Goal: Task Accomplishment & Management: Manage account settings

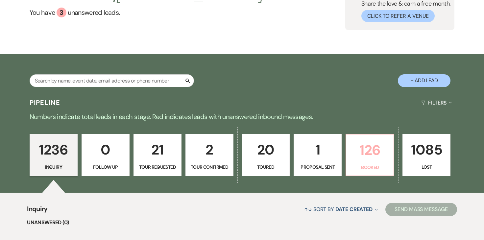
click at [372, 161] on p "126" at bounding box center [369, 150] width 39 height 22
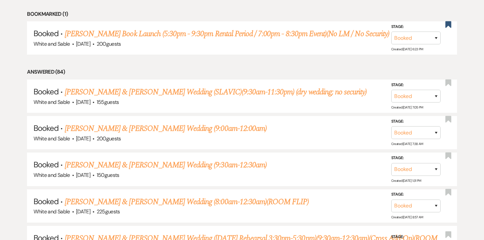
scroll to position [409, 0]
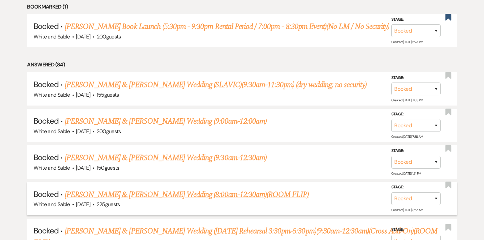
click at [225, 190] on link "Erin Stranik & Luke Helmbrecht's Wedding (8:00am-12:30am)(ROOM FLIP)" at bounding box center [187, 195] width 244 height 12
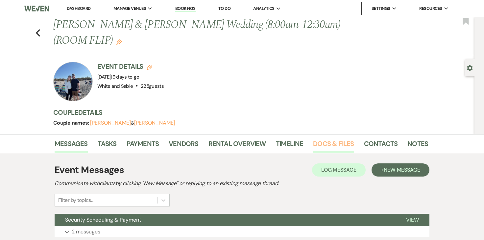
click at [324, 144] on link "Docs & Files" at bounding box center [333, 145] width 41 height 14
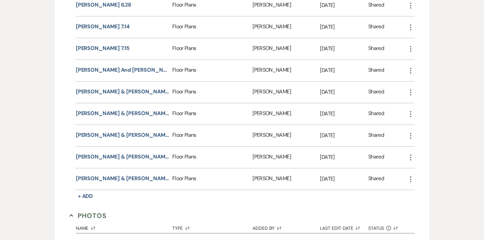
scroll to position [1037, 0]
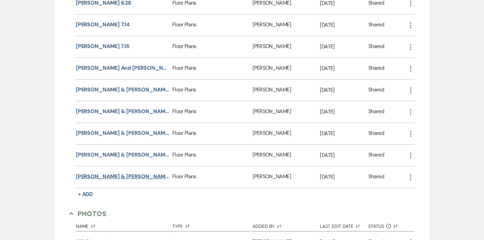
click at [156, 173] on button "Luke & Erin Floor Plan (updated 8.4.25)" at bounding box center [123, 177] width 94 height 8
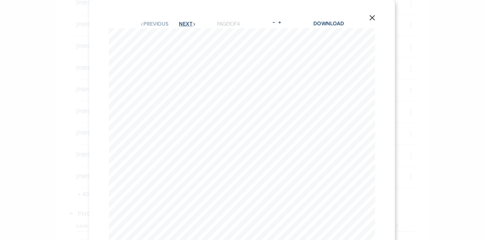
click at [196, 25] on icon "Next" at bounding box center [194, 24] width 3 height 3
click at [191, 25] on button "Next Next" at bounding box center [187, 23] width 17 height 5
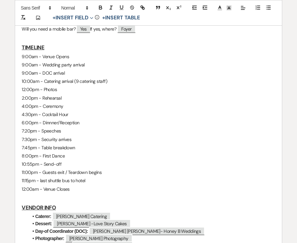
scroll to position [389, 0]
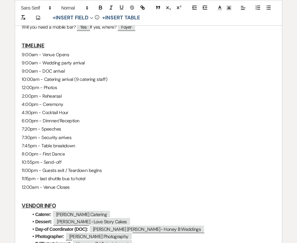
click at [103, 67] on p "9:00am - DOC arrival" at bounding box center [149, 71] width 254 height 8
click at [52, 64] on p "9:00am - Wedding party arrival" at bounding box center [149, 63] width 254 height 8
click at [49, 64] on p "9:00am - Wedding party arrival" at bounding box center [149, 63] width 254 height 8
click at [109, 80] on p "10:00am - Catering arrival (9 catering staff)" at bounding box center [149, 79] width 254 height 8
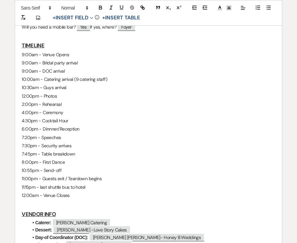
click at [65, 96] on p "12:00pm - Photos" at bounding box center [149, 96] width 254 height 8
click at [66, 104] on p "2:00pm - Rehearsal" at bounding box center [149, 104] width 254 height 8
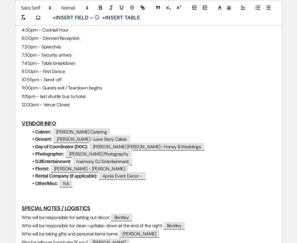
scroll to position [480, 0]
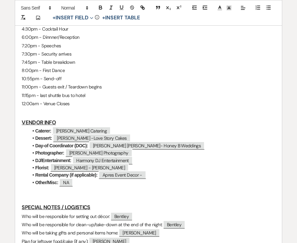
click at [82, 31] on p "4:30pm - Cocktail Hour" at bounding box center [149, 29] width 254 height 8
click at [41, 37] on p "6:00pm - Dinnner/Reception" at bounding box center [149, 37] width 254 height 8
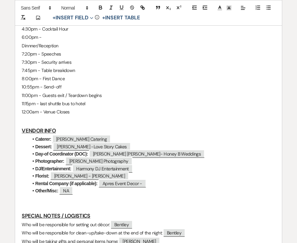
click at [51, 37] on p "6:00pm -" at bounding box center [149, 37] width 254 height 8
click at [23, 45] on p "Dinnner/Reception" at bounding box center [149, 46] width 254 height 8
drag, startPoint x: 89, startPoint y: 44, endPoint x: 57, endPoint y: 44, distance: 32.2
click at [57, 44] on p "6:15pm - Dinnner/Reception" at bounding box center [149, 46] width 254 height 8
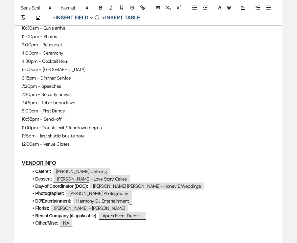
scroll to position [449, 0]
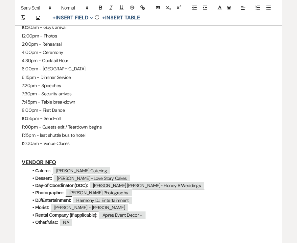
click at [106, 117] on p "10:55pm - Send-off" at bounding box center [149, 118] width 254 height 8
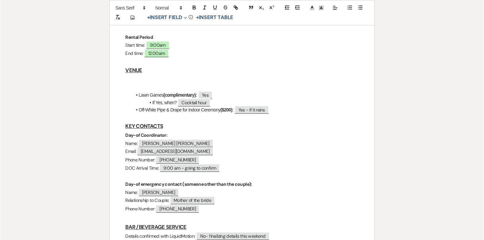
scroll to position [188, 0]
click at [154, 66] on h3 "VENUE" at bounding box center [245, 71] width 236 height 10
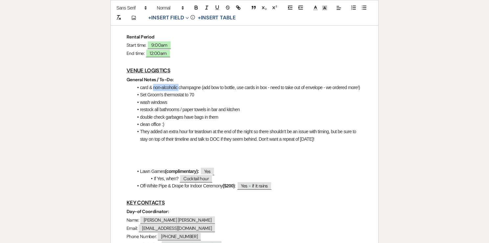
drag, startPoint x: 180, startPoint y: 71, endPoint x: 155, endPoint y: 71, distance: 26.0
click at [155, 84] on li "card & non-alcoholic champagne (add bow to bottle, use cards in box - need to t…" at bounding box center [247, 87] width 229 height 7
drag, startPoint x: 179, startPoint y: 71, endPoint x: 214, endPoint y: 72, distance: 34.9
click at [214, 84] on li "card & champagne (add bow to bottle, use cards in box - need to take out of env…" at bounding box center [247, 87] width 229 height 7
click at [183, 91] on li "Set Groom's thermostat to 70" at bounding box center [247, 94] width 229 height 7
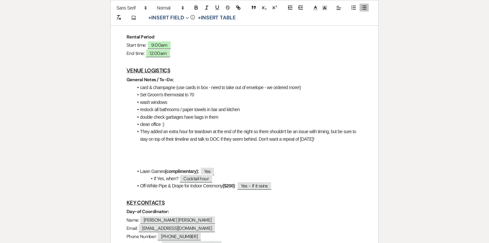
click at [187, 91] on li "Set Groom's thermostat to 70" at bounding box center [247, 94] width 229 height 7
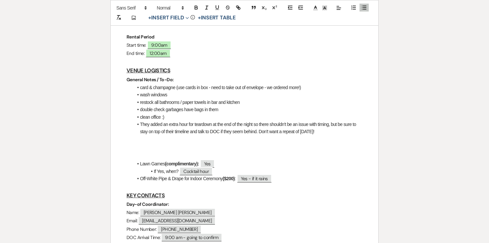
click at [173, 113] on li "clean office :)" at bounding box center [247, 116] width 229 height 7
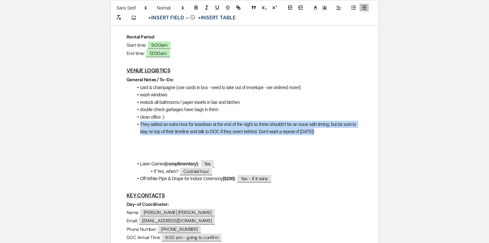
drag, startPoint x: 134, startPoint y: 108, endPoint x: 339, endPoint y: 113, distance: 204.2
click at [339, 121] on li "They added an extra hour for teardown at the end of the night so there shouldn'…" at bounding box center [247, 128] width 229 height 15
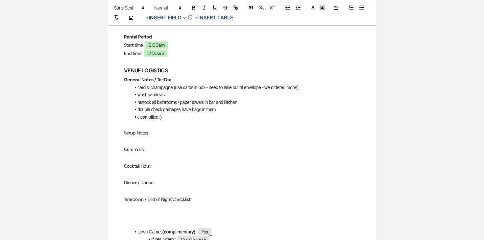
click at [143, 129] on p "Setup Notes:" at bounding box center [242, 133] width 236 height 8
click at [191, 7] on icon "button" at bounding box center [194, 8] width 6 height 6
click at [158, 121] on p at bounding box center [242, 125] width 236 height 8
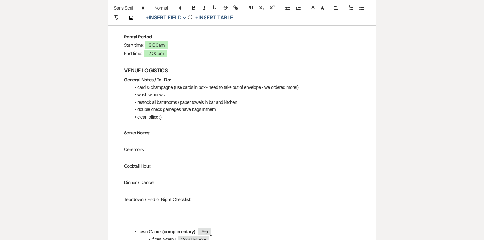
click at [157, 129] on p "Setup Notes:" at bounding box center [242, 133] width 236 height 8
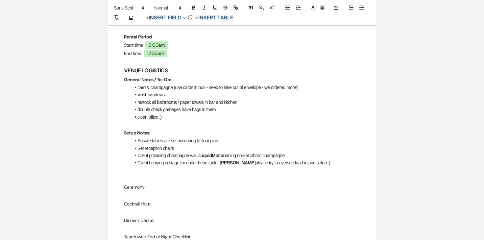
click at [177, 152] on li "Client providing champagne wall / LiquidMotion doing non-alcoholic champagne" at bounding box center [245, 155] width 229 height 7
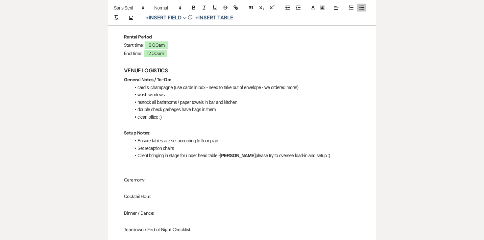
click at [190, 152] on li "Client bringing in stage for under head table - Kaitlyn please try to oversee l…" at bounding box center [245, 155] width 229 height 7
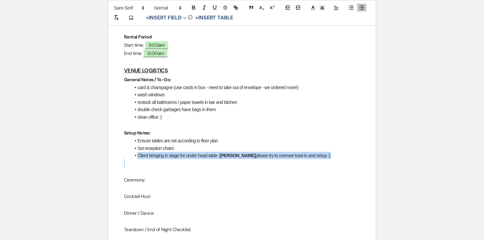
click at [190, 152] on li "Client bringing in stage for under head table - Kaitlyn please try to oversee l…" at bounding box center [245, 155] width 229 height 7
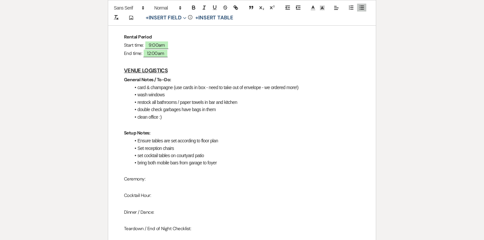
click at [136, 152] on li "set cocktail tables on courtyard patio" at bounding box center [245, 155] width 229 height 7
click at [137, 159] on li "bring both mobile bars from garage to foyer" at bounding box center [245, 162] width 229 height 7
click at [144, 152] on li "Savanna - set cocktail tables on courtyard patio" at bounding box center [245, 155] width 229 height 7
click at [191, 9] on icon "button" at bounding box center [194, 8] width 6 height 6
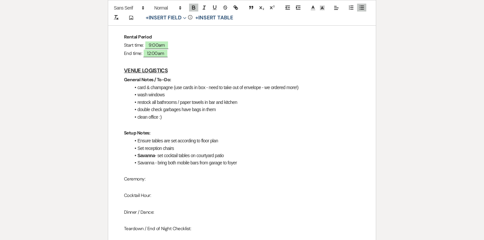
click at [147, 159] on li "Savanna - bring both mobile bars from garage to foyer" at bounding box center [245, 162] width 229 height 7
click at [195, 11] on button "button" at bounding box center [193, 8] width 9 height 8
click at [254, 159] on li "Savanna - bring both mobile bars from garage to foyer" at bounding box center [245, 162] width 229 height 7
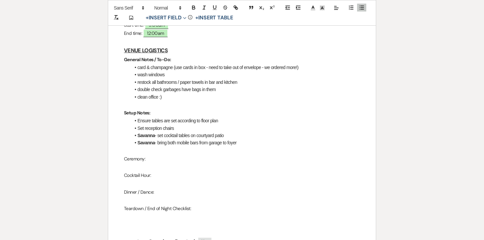
scroll to position [217, 0]
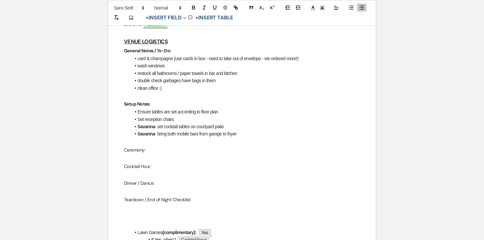
click at [132, 146] on p "Ceremony:" at bounding box center [242, 150] width 236 height 8
click at [194, 10] on icon "button" at bounding box center [194, 8] width 6 height 6
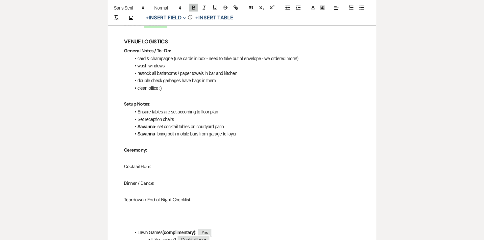
click at [140, 162] on p "Cocktail Hour:" at bounding box center [242, 166] width 236 height 8
click at [140, 146] on p "Ceremony:" at bounding box center [242, 150] width 236 height 8
click at [157, 154] on p at bounding box center [242, 158] width 236 height 8
click at [157, 146] on p "Ceremony:" at bounding box center [242, 150] width 236 height 8
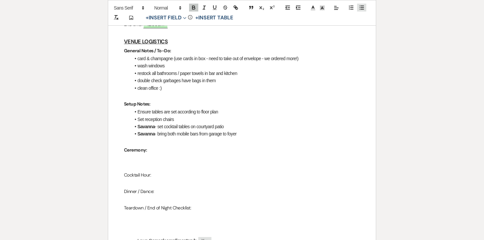
click at [363, 6] on icon "button" at bounding box center [362, 8] width 6 height 6
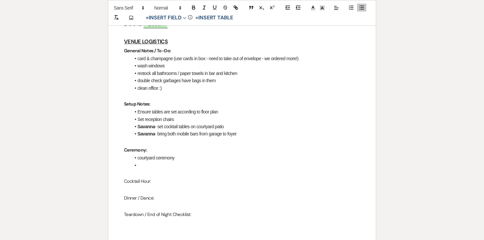
click at [136, 177] on p "Cocktail Hour:" at bounding box center [242, 181] width 236 height 8
click at [151, 162] on li at bounding box center [245, 165] width 229 height 7
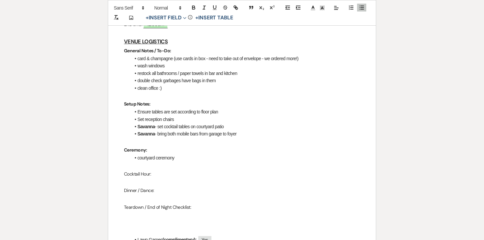
click at [140, 170] on p "Cocktail Hour:" at bounding box center [242, 174] width 236 height 8
click at [192, 7] on icon "button" at bounding box center [194, 8] width 6 height 6
click at [157, 170] on p "Cocktail Hour:" at bounding box center [242, 174] width 236 height 8
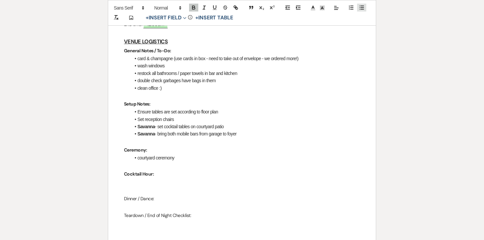
click at [361, 9] on line "button" at bounding box center [362, 9] width 3 height 0
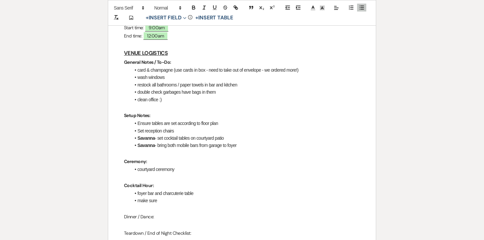
scroll to position [202, 0]
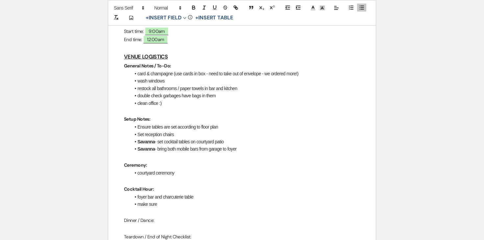
click at [245, 145] on li "Savanna - bring both mobile bars from garage to foyer" at bounding box center [245, 148] width 229 height 7
click at [241, 145] on li "Savanna - bring both mobile bars from garage to foyer / set rug" at bounding box center [245, 148] width 229 height 7
click at [192, 201] on li "make sure" at bounding box center [245, 204] width 229 height 7
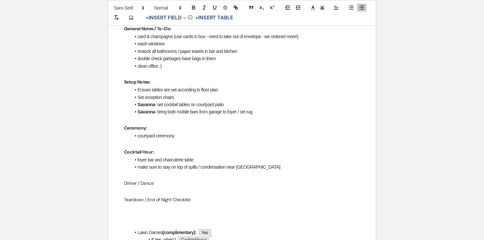
scroll to position [213, 0]
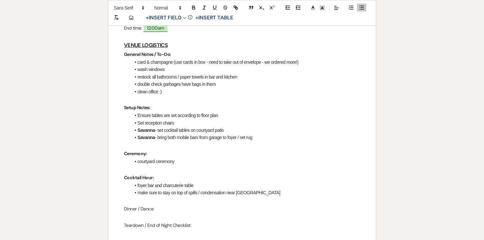
click at [137, 182] on li "foyer bar and charcuterie table" at bounding box center [245, 185] width 229 height 7
click at [267, 189] on li "make sure to stay on top of spills / condensation near [GEOGRAPHIC_DATA]" at bounding box center [245, 192] width 229 height 7
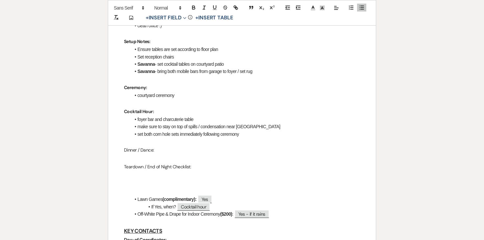
scroll to position [279, 0]
click at [135, 146] on p "Dinner / Dance:" at bounding box center [242, 150] width 236 height 8
click at [196, 4] on button "button" at bounding box center [193, 8] width 9 height 8
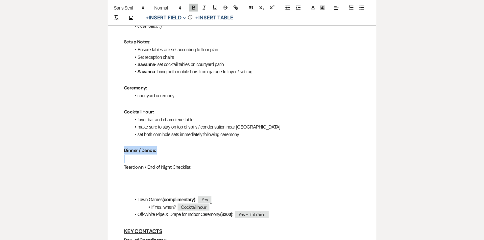
click at [165, 163] on p "Teardown / End of Night Checklist:" at bounding box center [242, 167] width 236 height 8
click at [194, 6] on icon "button" at bounding box center [193, 7] width 2 height 2
click at [164, 146] on p "Dinner / Dance:" at bounding box center [242, 150] width 236 height 8
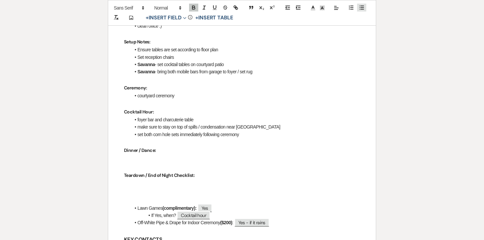
click at [359, 7] on icon "button" at bounding box center [362, 8] width 6 height 6
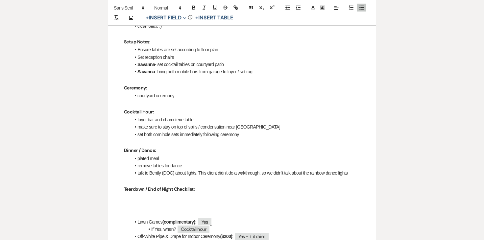
click at [138, 169] on li "talk to Bently (DOC) about lights. This client didn't do a wakthrough, so we di…" at bounding box center [245, 172] width 229 height 7
click at [201, 169] on li "talk to Bently (DOC) about lights. This client didn't do a wakthrough, so we di…" at bounding box center [245, 172] width 229 height 7
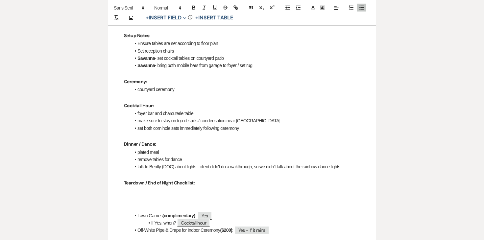
scroll to position [285, 0]
click at [167, 187] on p at bounding box center [242, 191] width 236 height 8
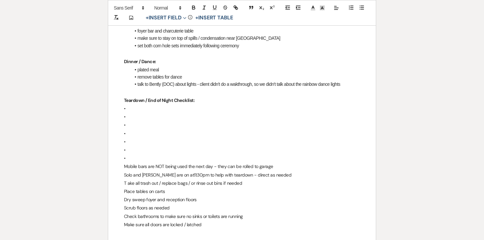
scroll to position [413, 0]
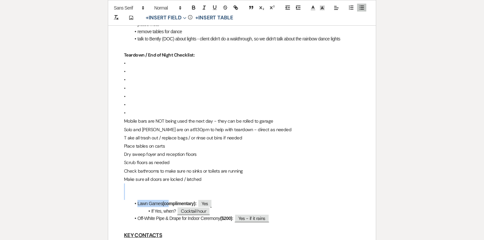
drag, startPoint x: 276, startPoint y: 207, endPoint x: 106, endPoint y: 172, distance: 173.8
click at [106, 172] on div "Printer Print Saved! Add Photo + Insert Field Expand Standard Field Smart Field…" at bounding box center [241, 187] width 473 height 1073
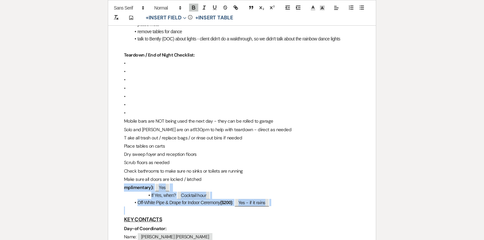
drag, startPoint x: 121, startPoint y: 169, endPoint x: 290, endPoint y: 192, distance: 170.3
click at [290, 192] on div "Lindsey & Cory - Final Details - 8.22.25 GENERAL EVENT DETAILS Bride & Groom Na…" at bounding box center [242, 195] width 268 height 988
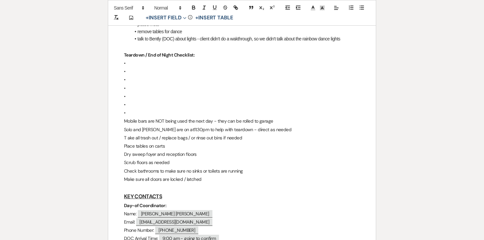
click at [163, 67] on p "•" at bounding box center [242, 71] width 236 height 8
click at [160, 59] on p "•" at bounding box center [242, 63] width 236 height 8
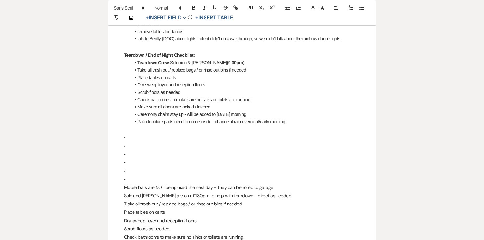
click at [178, 59] on li "Teardown Crew: Solomon & Miriam (9:30pm)" at bounding box center [245, 62] width 229 height 7
click at [219, 60] on strong "(9:30pm)" at bounding box center [227, 62] width 17 height 5
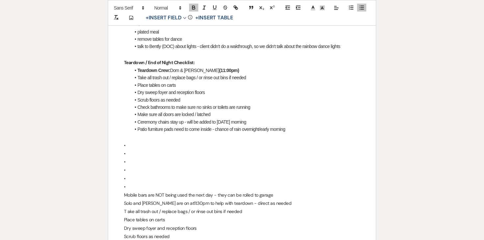
scroll to position [405, 0]
click at [233, 67] on li "Teardown Crew: Dom & [PERSON_NAME] (11:00pm)" at bounding box center [245, 70] width 229 height 7
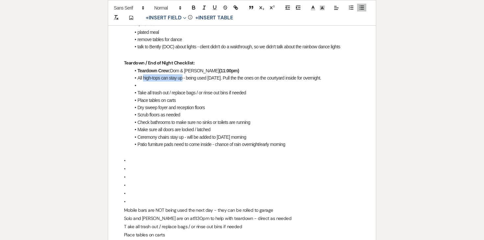
drag, startPoint x: 144, startPoint y: 61, endPoint x: 183, endPoint y: 64, distance: 39.3
click at [183, 74] on li "All high-tops can stay up - being used [DATE]. Pull the the ones on the courtya…" at bounding box center [245, 77] width 229 height 7
click at [171, 82] on li at bounding box center [245, 85] width 229 height 7
drag, startPoint x: 138, startPoint y: 69, endPoint x: 159, endPoint y: 70, distance: 21.7
click at [159, 82] on li "Mobile Bars stay - being used Saturday." at bounding box center [245, 85] width 229 height 7
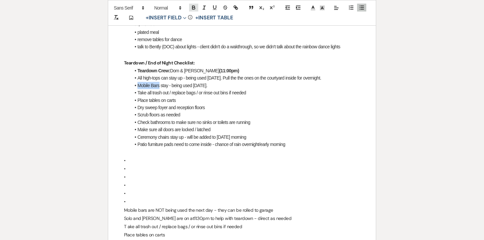
click at [192, 9] on icon "button" at bounding box center [193, 9] width 3 height 2
click at [201, 89] on li "Take all trash out / replace bags / or rinse out bins if needed" at bounding box center [245, 92] width 229 height 7
click at [192, 97] on li "Place tables on carts" at bounding box center [245, 100] width 229 height 7
click at [165, 104] on li "Dry sweep foyer and reception floors" at bounding box center [245, 107] width 229 height 7
click at [163, 111] on li "Scrub floors as needed" at bounding box center [245, 114] width 229 height 7
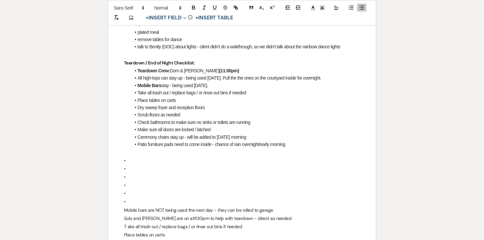
click at [162, 119] on li "Check bathrooms to make sure no sinks or toilets are running" at bounding box center [245, 122] width 229 height 7
click at [160, 126] on li "Make sure all doors are locked / latched" at bounding box center [245, 129] width 229 height 7
click at [158, 133] on li "Ceremony chairs stay up - will be added to on Friday morning" at bounding box center [245, 136] width 229 height 7
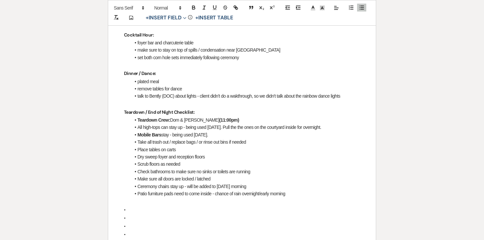
scroll to position [356, 0]
click at [189, 182] on li "Ceremony chairs stay up - will be added to on Friday morning" at bounding box center [245, 185] width 229 height 7
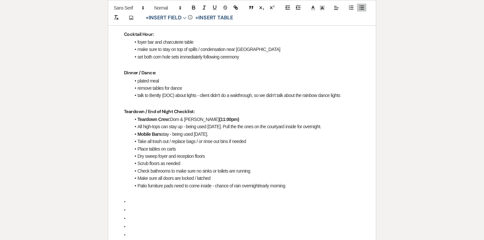
click at [222, 131] on li "Mobile Bars stay - being used Saturday." at bounding box center [245, 134] width 229 height 7
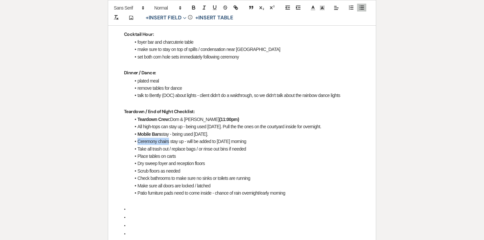
drag, startPoint x: 136, startPoint y: 125, endPoint x: 169, endPoint y: 127, distance: 32.6
click at [169, 138] on li "Ceremony chairs stay up - will be added to on Friday morning" at bounding box center [245, 141] width 229 height 7
click at [193, 8] on icon "button" at bounding box center [194, 8] width 6 height 6
click at [192, 153] on li "Place tables on carts" at bounding box center [245, 156] width 229 height 7
drag, startPoint x: 173, startPoint y: 125, endPoint x: 262, endPoint y: 125, distance: 88.8
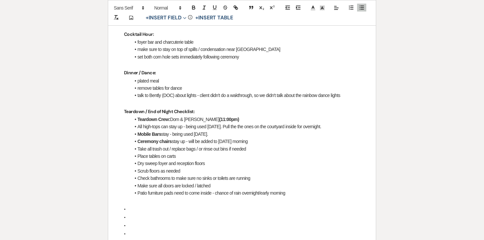
click at [262, 138] on li "Ceremony chairs stay up - will be added to on Friday morning" at bounding box center [245, 141] width 229 height 7
click at [162, 131] on li "Mobile Bars stay - being used Saturday." at bounding box center [245, 134] width 229 height 7
click at [140, 123] on li "All high-tops can stay up - being used [DATE]. Pull the the ones on the courtya…" at bounding box center [245, 126] width 229 height 7
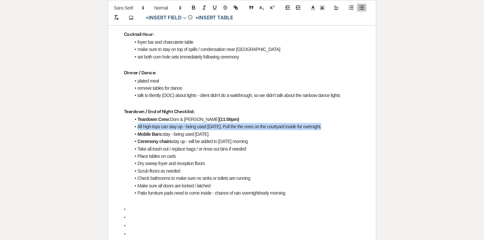
click at [140, 123] on li "All high-tops can stay up - being used [DATE]. Pull the the ones on the courtya…" at bounding box center [245, 126] width 229 height 7
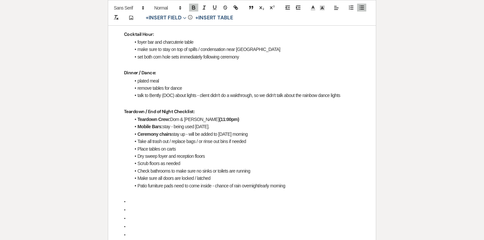
click at [240, 123] on li "Mobile Bars: stay - being used Saturday." at bounding box center [245, 126] width 229 height 7
click at [253, 131] on li "Ceremony chairs stay up - will be added to on Friday morning" at bounding box center [245, 134] width 229 height 7
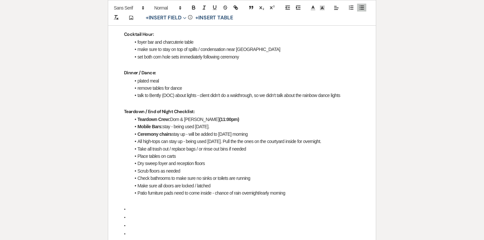
click at [171, 123] on li "Mobile Bars: stay - being used Saturday." at bounding box center [245, 126] width 229 height 7
click at [172, 131] on li "Ceremony chairs stay up - will be added to on Friday morning" at bounding box center [245, 134] width 229 height 7
drag, startPoint x: 174, startPoint y: 118, endPoint x: 269, endPoint y: 116, distance: 95.0
click at [269, 131] on li "Ceremony chairs: stay up - will be added to on Friday morning" at bounding box center [245, 134] width 229 height 7
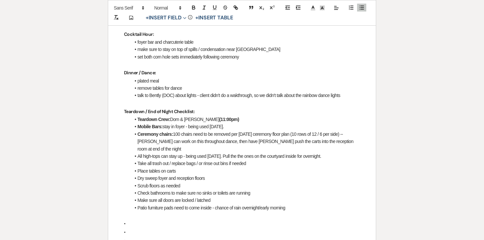
click at [141, 131] on li "Ceremony chairs: 100 chairs need to be removed per Saturday's ceremony floor pl…" at bounding box center [245, 142] width 229 height 22
click at [194, 8] on icon "button" at bounding box center [193, 9] width 3 height 2
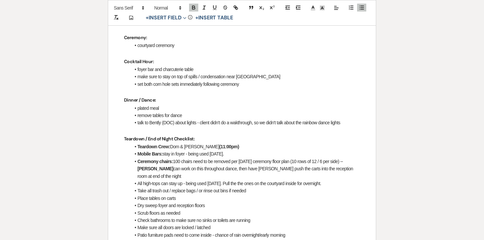
scroll to position [331, 0]
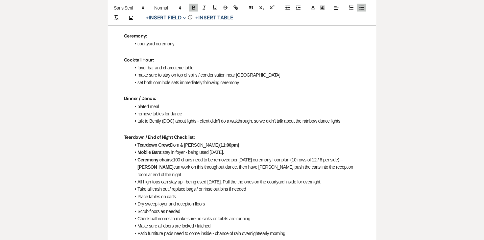
click at [175, 185] on li "Take all trash out / replace bags / or rinse out bins if needed" at bounding box center [245, 188] width 229 height 7
click at [169, 193] on li "Place tables on carts" at bounding box center [245, 196] width 229 height 7
click at [166, 200] on li "Dry sweep foyer and reception floors" at bounding box center [245, 203] width 229 height 7
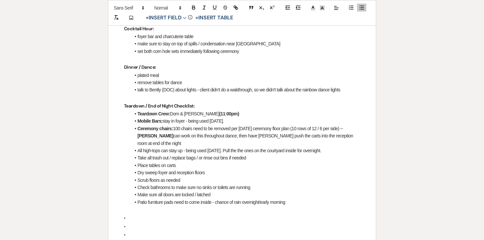
click at [164, 177] on li "Scrub floors as needed" at bounding box center [245, 180] width 229 height 7
click at [161, 184] on li "Check bathrooms to make sure no sinks or toilets are running" at bounding box center [245, 187] width 229 height 7
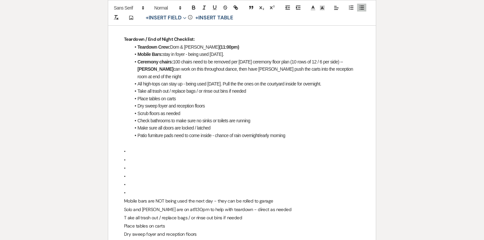
scroll to position [429, 0]
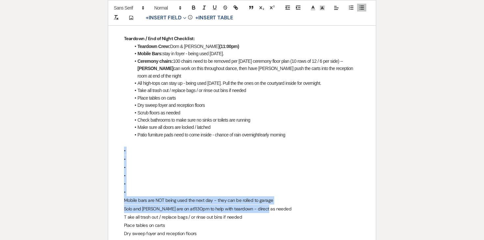
drag, startPoint x: 119, startPoint y: 123, endPoint x: 275, endPoint y: 181, distance: 166.3
click at [275, 181] on div "Lindsey & Cory - Final Details - 8.22.25 GENERAL EVENT DETAILS Bride & Groom Na…" at bounding box center [242, 215] width 268 height 1061
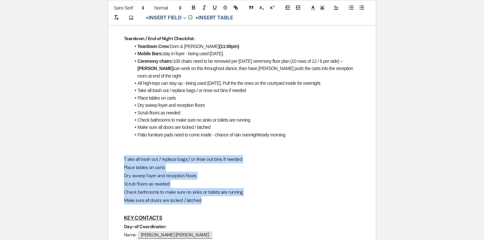
drag, startPoint x: 123, startPoint y: 133, endPoint x: 210, endPoint y: 170, distance: 94.4
click at [210, 171] on div "Lindsey & Cory - Final Details - 8.22.25 GENERAL EVENT DETAILS Bride & Groom Na…" at bounding box center [242, 186] width 268 height 1002
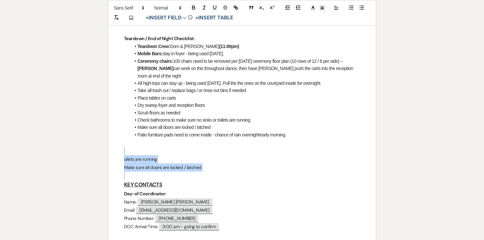
drag, startPoint x: 210, startPoint y: 151, endPoint x: 112, endPoint y: 126, distance: 101.5
click at [112, 126] on div "Lindsey & Cory - Final Details - 8.22.25 GENERAL EVENT DETAILS Bride & Groom Na…" at bounding box center [242, 170] width 268 height 970
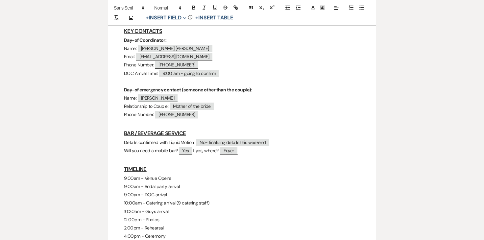
scroll to position [551, 0]
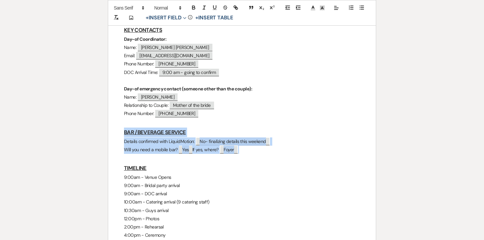
drag, startPoint x: 121, startPoint y: 105, endPoint x: 280, endPoint y: 127, distance: 160.9
click at [280, 127] on div "Lindsey & Cory - Final Details - 8.22.25 GENERAL EVENT DETAILS Bride & Groom Na…" at bounding box center [242, 31] width 268 height 936
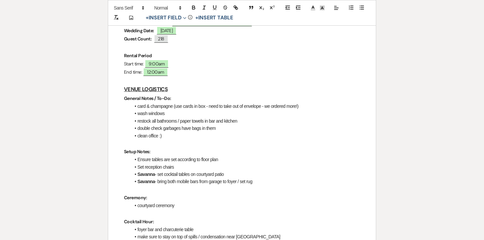
scroll to position [0, 0]
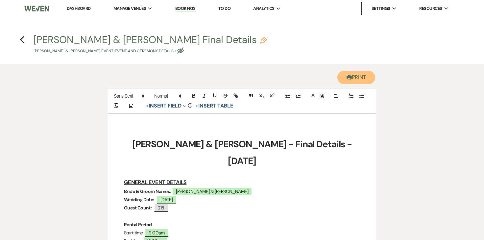
click at [354, 79] on button "Printer Print" at bounding box center [356, 77] width 38 height 13
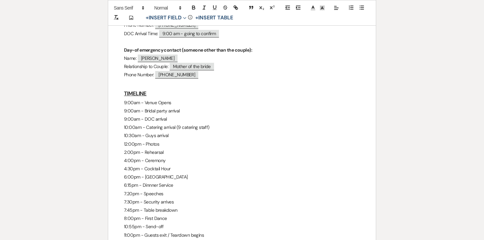
scroll to position [618, 0]
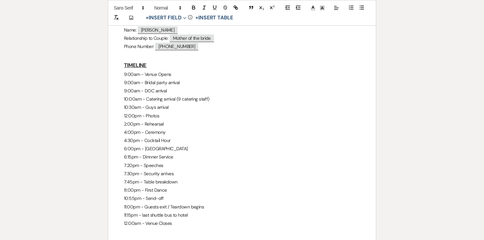
click at [130, 145] on p "6:00pm - Grand Entrance" at bounding box center [242, 149] width 236 height 8
click at [151, 145] on p "6:00pm - Grand Entrance" at bounding box center [242, 149] width 236 height 8
click at [152, 136] on p "4:30pm - Cocktail Hour" at bounding box center [242, 140] width 236 height 8
click at [151, 128] on p "4:00pm - Ceremony" at bounding box center [242, 132] width 236 height 8
click at [145, 153] on p "6:15pm - Dinnner Service" at bounding box center [242, 157] width 236 height 8
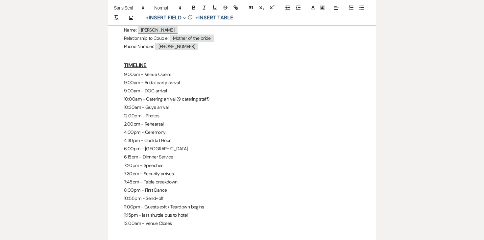
click at [145, 161] on p "7:20pm - Speeches" at bounding box center [242, 165] width 236 height 8
click at [151, 170] on p "7:30pm - Security arrives" at bounding box center [242, 174] width 236 height 8
click at [186, 170] on p "7:30pm - Security arrives" at bounding box center [242, 174] width 236 height 8
click at [177, 178] on p "7:45pm - Table breakdown" at bounding box center [242, 182] width 236 height 8
click at [166, 178] on p "7:45pm - Table breakdown" at bounding box center [242, 182] width 236 height 8
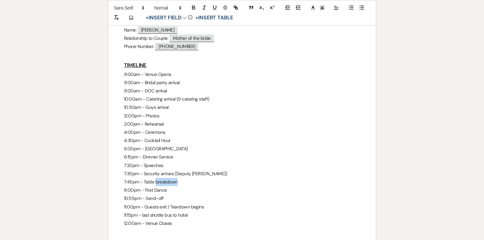
click at [166, 178] on p "7:45pm - Table breakdown" at bounding box center [242, 182] width 236 height 8
click at [158, 178] on p "7:45pm - Table breakdown" at bounding box center [242, 182] width 236 height 8
click at [174, 178] on p "7:45pm - Table breakdown" at bounding box center [242, 182] width 236 height 8
click at [144, 178] on p "7:45pm - Table breakdown" at bounding box center [242, 182] width 236 height 8
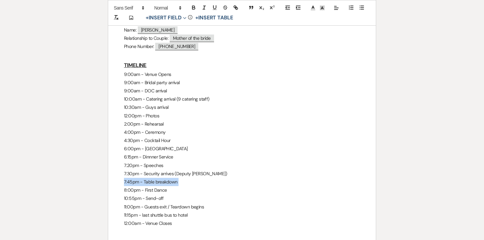
click at [144, 178] on p "7:45pm - Table breakdown" at bounding box center [242, 182] width 236 height 8
click at [191, 7] on icon "button" at bounding box center [194, 8] width 6 height 6
click at [188, 178] on p "7:45pm - Table breakdown" at bounding box center [242, 182] width 236 height 8
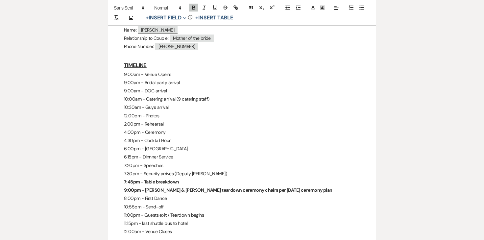
click at [176, 187] on strong "9:00pm - Linda & Brooke teardown ceremony chairs per Saturday's ceremony plan" at bounding box center [228, 190] width 208 height 6
click at [210, 161] on p "7:20pm - Speeches" at bounding box center [242, 165] width 236 height 8
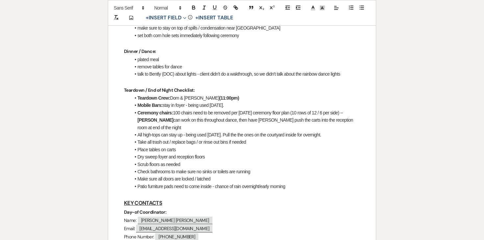
scroll to position [375, 0]
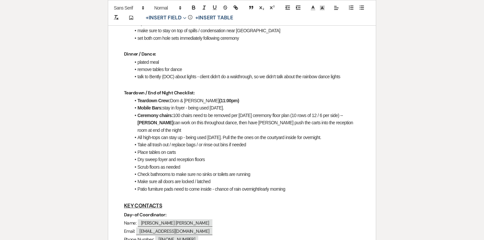
click at [179, 134] on li "All high-tops can stay up - being used [DATE]. Pull the the ones on the courtya…" at bounding box center [245, 137] width 229 height 7
drag, startPoint x: 137, startPoint y: 106, endPoint x: 217, endPoint y: 107, distance: 79.9
click at [217, 112] on li "Ceremony chairs: 100 chairs need to be removed per Saturday's ceremony floor pl…" at bounding box center [245, 123] width 229 height 22
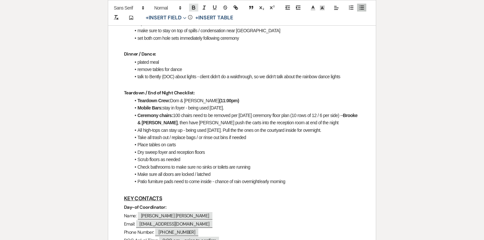
click at [194, 8] on icon "button" at bounding box center [193, 9] width 3 height 2
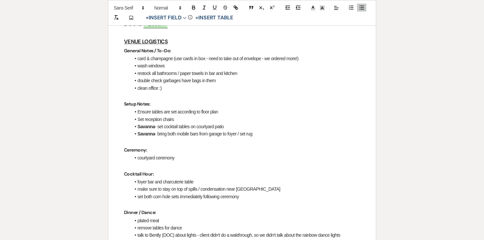
scroll to position [12, 0]
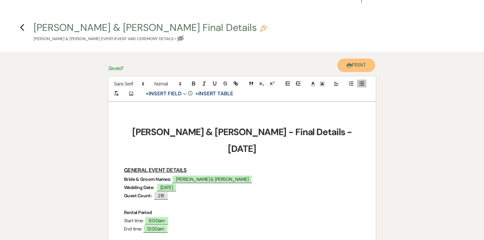
click at [357, 67] on button "Printer Print" at bounding box center [356, 65] width 38 height 13
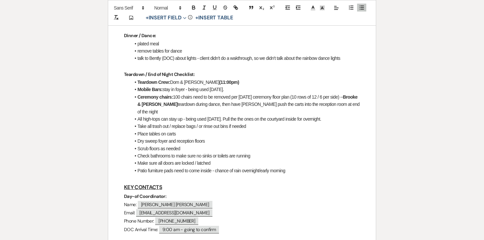
scroll to position [393, 0]
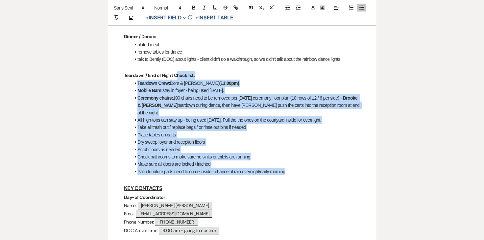
drag, startPoint x: 292, startPoint y: 147, endPoint x: 177, endPoint y: 58, distance: 145.5
click at [177, 58] on div "Lindsey & Cory - Final Details - 8.22.25 GENERAL EVENT DETAILS Bride & Groom Na…" at bounding box center [242, 176] width 268 height 909
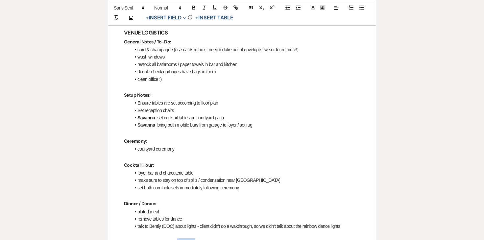
scroll to position [134, 0]
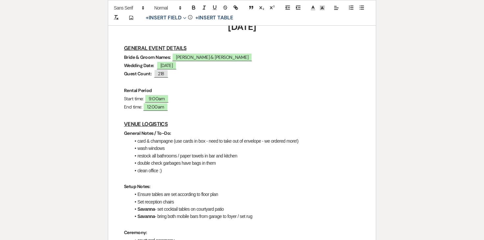
click at [171, 95] on p "Start time: 9:00am" at bounding box center [242, 99] width 236 height 8
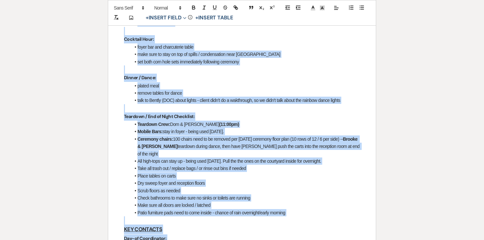
scroll to position [460, 0]
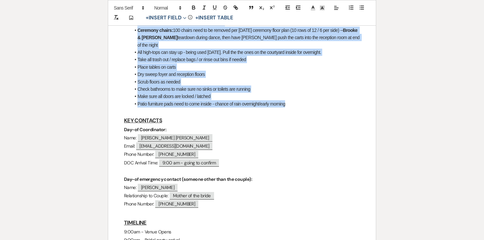
drag, startPoint x: 123, startPoint y: 117, endPoint x: 295, endPoint y: 83, distance: 175.6
click at [295, 83] on div "Lindsey & Cory - Final Details - 8.22.25 GENERAL EVENT DETAILS Bride & Groom Na…" at bounding box center [242, 108] width 268 height 909
copy div "General Notes / To-Do: card & champagne (use cards in box - need to take out of…"
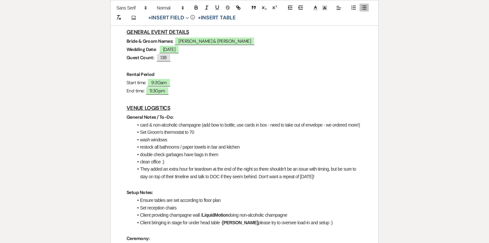
click at [145, 114] on strong "General Notes / To-Do:" at bounding box center [150, 117] width 47 height 6
click at [144, 121] on li "card & non-alcoholic champagne (add bow to bottle, use cards in box - need to t…" at bounding box center [247, 124] width 229 height 7
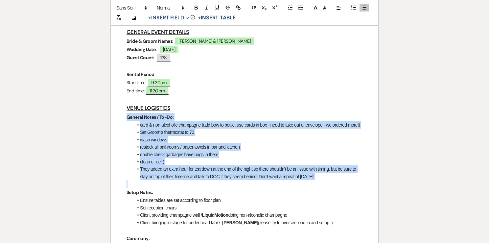
drag, startPoint x: 126, startPoint y: 101, endPoint x: 335, endPoint y: 171, distance: 220.1
copy div "General Notes / To-Do: card & non-alcoholic champagne (add bow to bottle, use c…"
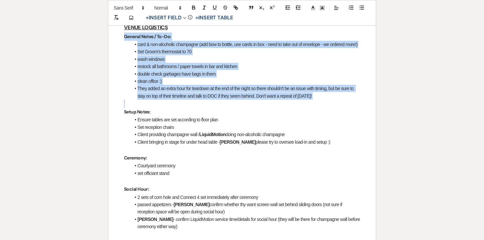
scroll to position [232, 0]
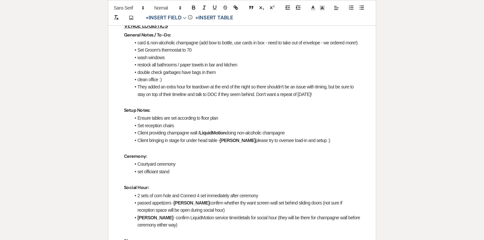
click at [161, 114] on li "Ensure tables are set according to floor plan" at bounding box center [245, 117] width 229 height 7
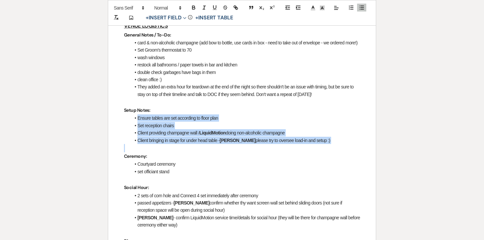
drag, startPoint x: 135, startPoint y: 109, endPoint x: 340, endPoint y: 135, distance: 206.8
copy ul "Ensure tables are set according to floor plan Set reception chairs Client provi…"
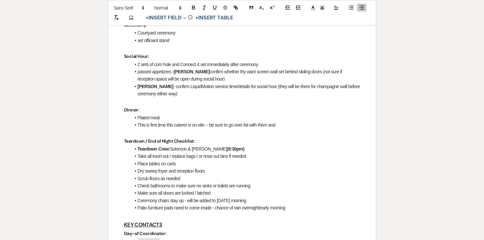
scroll to position [365, 0]
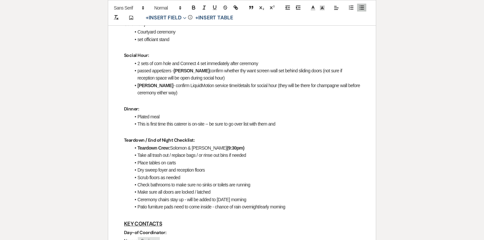
drag, startPoint x: 133, startPoint y: 138, endPoint x: 296, endPoint y: 194, distance: 171.5
click at [296, 194] on ul "Teardown Crew: Solomon & Miriam (9:30pm) Take all trash out / replace bags / or…" at bounding box center [245, 177] width 229 height 66
copy ul "Teardown Crew: Solomon & Miriam (9:30pm) Take all trash out / replace bags / or…"
click at [159, 120] on li "This is first time this caterer is on-site -- be sure to go over list with them…" at bounding box center [245, 123] width 229 height 7
click at [290, 203] on li "Patio furniture pads need to come inside - chance of rain overnight/early morni…" at bounding box center [245, 206] width 229 height 7
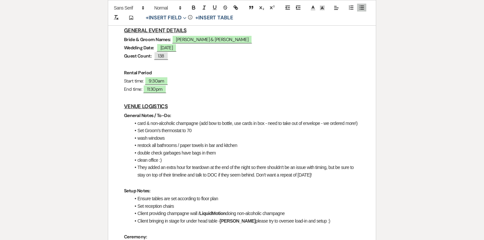
scroll to position [151, 0]
drag, startPoint x: 290, startPoint y: 198, endPoint x: 124, endPoint y: 101, distance: 191.9
copy div "General Notes / To-Do: card & non-alcoholic champagne (add bow to bottle, use c…"
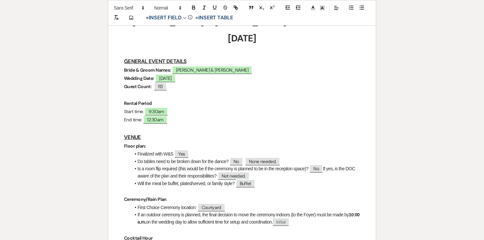
scroll to position [126, 0]
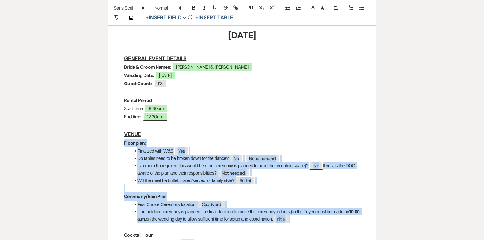
drag, startPoint x: 121, startPoint y: 127, endPoint x: 313, endPoint y: 203, distance: 206.4
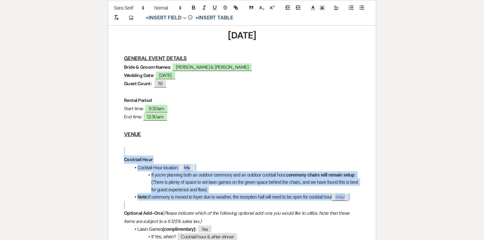
drag, startPoint x: 120, startPoint y: 133, endPoint x: 367, endPoint y: 186, distance: 252.4
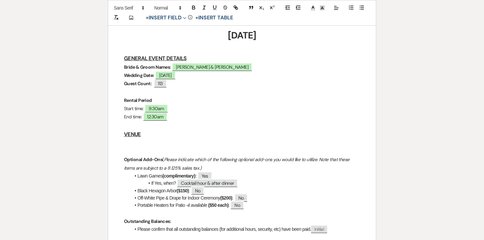
click at [134, 139] on p at bounding box center [242, 143] width 236 height 8
paste div
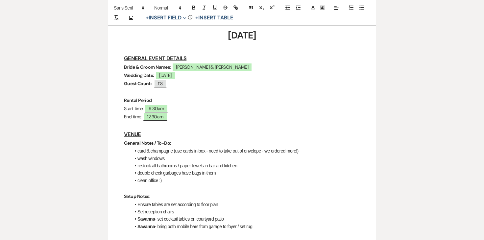
click at [149, 130] on h3 "VENUE" at bounding box center [242, 135] width 236 height 10
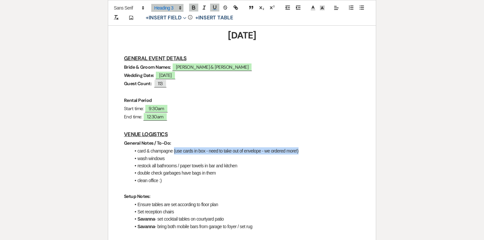
drag, startPoint x: 175, startPoint y: 134, endPoint x: 309, endPoint y: 131, distance: 134.5
click at [308, 147] on li "card & champagne (use cards in box - need to take out of envelope - we ordered …" at bounding box center [245, 150] width 229 height 7
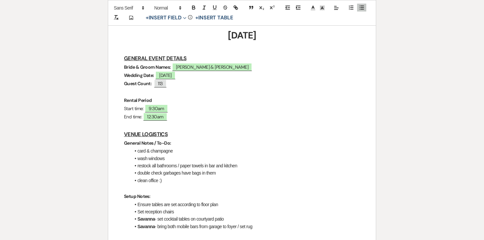
click at [160, 155] on li "wash windows" at bounding box center [245, 158] width 229 height 7
click at [165, 162] on li "restock all bathrooms / paper towels in bar and kitchen" at bounding box center [245, 165] width 229 height 7
click at [168, 169] on li "double check garbages have bags in them" at bounding box center [245, 172] width 229 height 7
click at [168, 177] on li "clean office :)" at bounding box center [245, 180] width 229 height 7
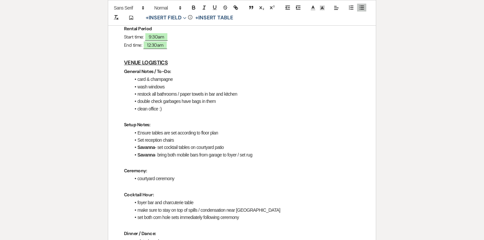
scroll to position [199, 0]
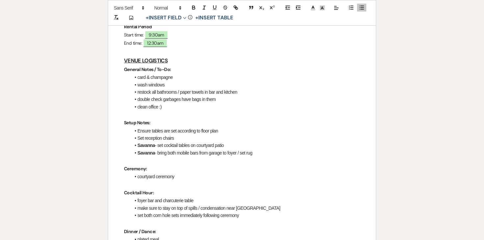
click at [179, 134] on li "Set reception chairs" at bounding box center [245, 137] width 229 height 7
click at [144, 143] on strong "Savanna" at bounding box center [145, 145] width 17 height 5
click at [147, 150] on strong "Savanna" at bounding box center [145, 152] width 17 height 5
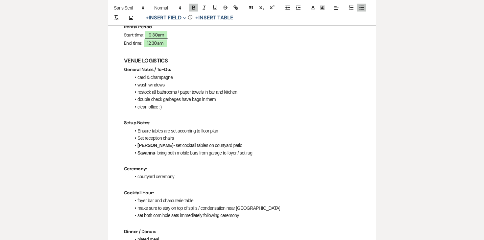
click at [162, 149] on li "Savanna - bring both mobile bars from garage to foyer / set rug" at bounding box center [245, 152] width 229 height 7
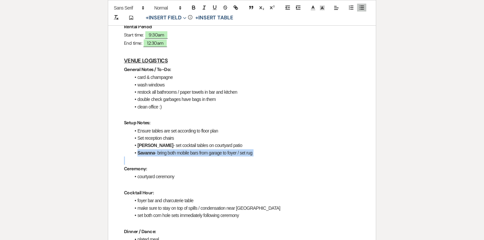
click at [162, 149] on li "Savanna - bring both mobile bars from garage to foyer / set rug" at bounding box center [245, 152] width 229 height 7
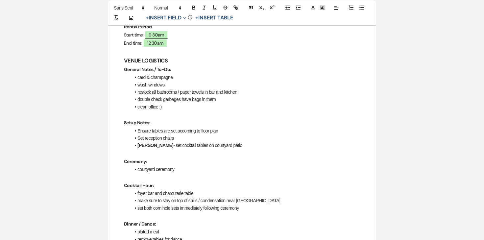
click at [226, 142] on li "[PERSON_NAME] - set cocktail tables on courtyard patio" at bounding box center [245, 145] width 229 height 7
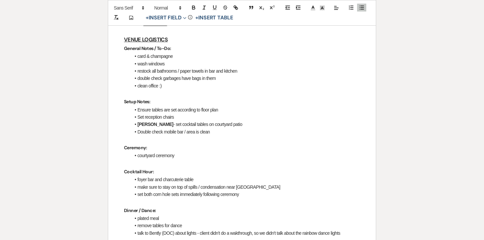
scroll to position [212, 0]
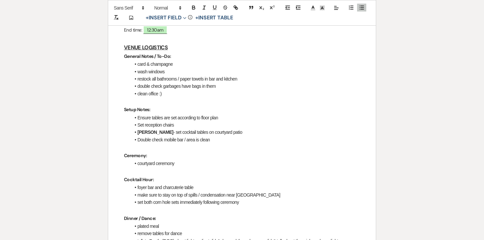
click at [224, 114] on li "Ensure tables are set according to floor plan" at bounding box center [245, 117] width 229 height 7
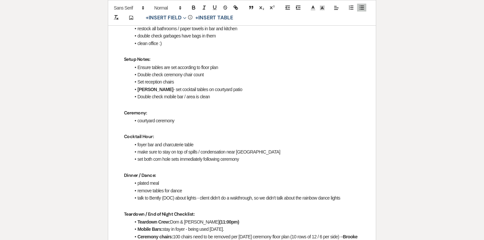
scroll to position [268, 0]
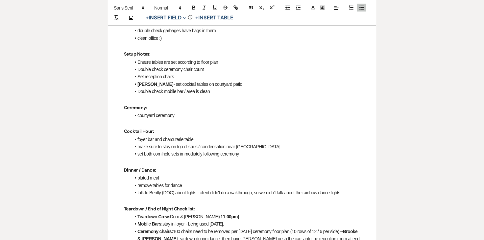
click at [173, 127] on p "Cocktail Hour:" at bounding box center [242, 131] width 236 height 8
click at [177, 136] on li "foyer bar and charcuterie table" at bounding box center [245, 139] width 229 height 7
click at [169, 136] on li "foyer bar and charcuterie table" at bounding box center [245, 139] width 229 height 7
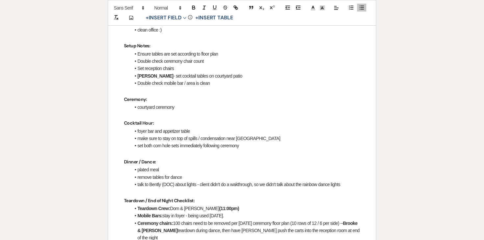
scroll to position [277, 0]
click at [171, 134] on li "make sure to stay on top of spills / condensation near [GEOGRAPHIC_DATA]" at bounding box center [245, 137] width 229 height 7
click at [168, 141] on li "set both corn hole sets immediately following ceremony" at bounding box center [245, 144] width 229 height 7
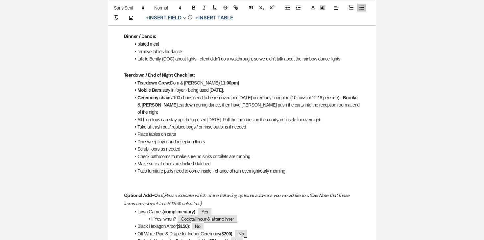
scroll to position [449, 0]
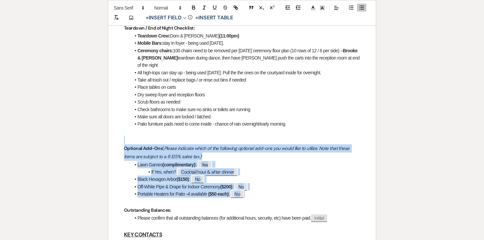
drag, startPoint x: 121, startPoint y: 120, endPoint x: 254, endPoint y: 171, distance: 142.6
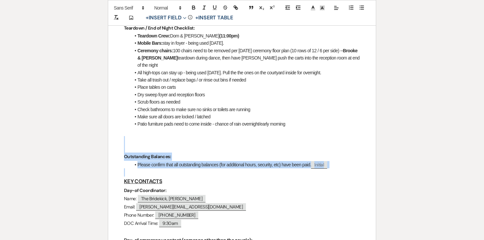
drag, startPoint x: 126, startPoint y: 112, endPoint x: 350, endPoint y: 145, distance: 226.6
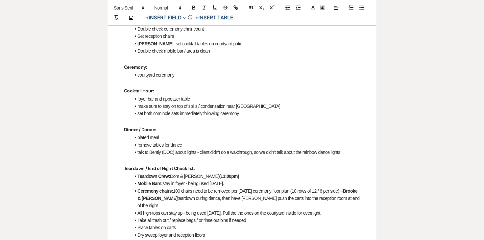
scroll to position [324, 0]
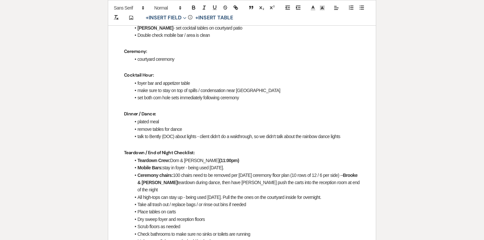
click at [156, 118] on li "plated meal" at bounding box center [245, 121] width 229 height 7
click at [163, 118] on li at bounding box center [245, 121] width 229 height 7
click at [160, 126] on li "remove tables for dancebuff" at bounding box center [245, 129] width 229 height 7
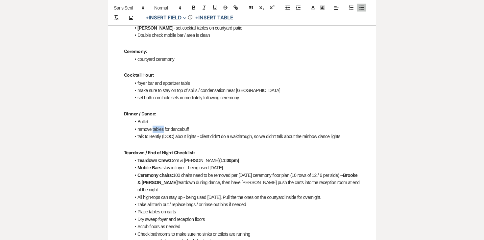
click at [160, 126] on li "remove tables for dancebuff" at bounding box center [245, 129] width 229 height 7
click at [291, 110] on p "Dinner / Dance:" at bounding box center [242, 114] width 236 height 8
click at [269, 126] on li at bounding box center [245, 129] width 229 height 7
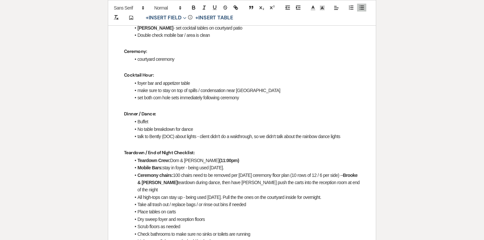
click at [151, 133] on li "talk to Bently (DOC) about lights - client didn't do a wakthrough, so we didn't…" at bounding box center [245, 136] width 229 height 7
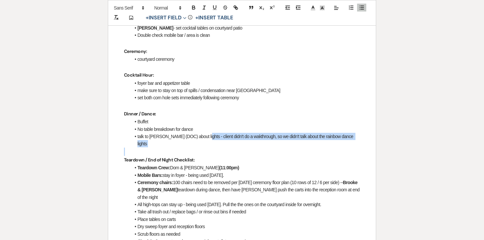
drag, startPoint x: 201, startPoint y: 120, endPoint x: 352, endPoint y: 126, distance: 150.7
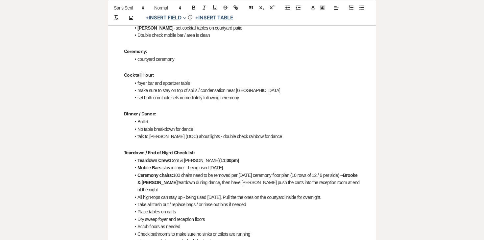
click at [275, 133] on li "talk to [PERSON_NAME] (DOC) about lights - double check rainbow for dance" at bounding box center [245, 136] width 229 height 7
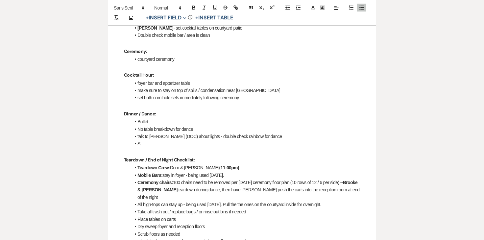
click at [138, 133] on li "talk to [PERSON_NAME] (DOC) about lights - double check rainbow for dance" at bounding box center [245, 136] width 229 height 7
click at [139, 133] on li "[PERSON_NAME] - talk to [PERSON_NAME] (DOC) about lights - double check rainbow…" at bounding box center [245, 136] width 229 height 7
click at [188, 9] on div at bounding box center [214, 8] width 53 height 10
click at [140, 133] on li "[PERSON_NAME] - talk to [PERSON_NAME] (DOC) about lights - double check rainbow…" at bounding box center [245, 136] width 229 height 7
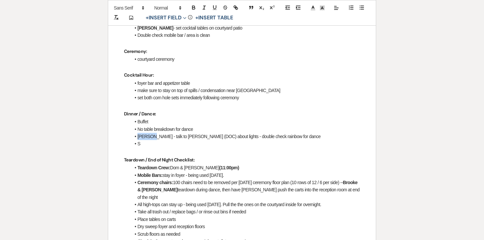
click at [140, 133] on li "[PERSON_NAME] - talk to [PERSON_NAME] (DOC) about lights - double check rainbow…" at bounding box center [245, 136] width 229 height 7
click at [195, 7] on icon "button" at bounding box center [194, 8] width 6 height 6
click at [147, 140] on li "S" at bounding box center [245, 143] width 229 height 7
click at [142, 140] on li "Savanna - set to rainbow setting for dance (?)" at bounding box center [245, 143] width 229 height 7
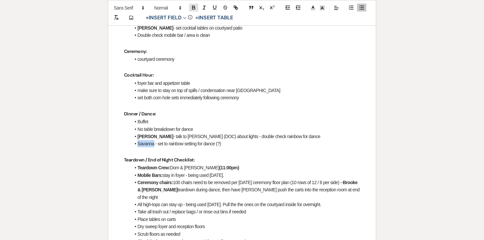
click at [193, 5] on icon "button" at bounding box center [194, 8] width 6 height 6
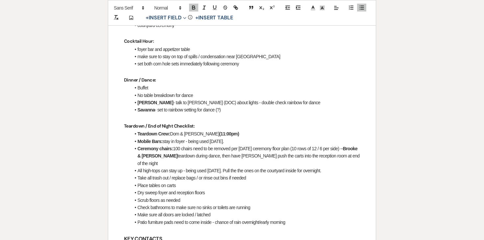
click at [185, 130] on li "Teardown Crew: Dom & [PERSON_NAME] (11:00pm)" at bounding box center [245, 133] width 229 height 7
click at [219, 131] on strong "(11:00pm)" at bounding box center [229, 133] width 20 height 5
drag, startPoint x: 232, startPoint y: 125, endPoint x: 217, endPoint y: 125, distance: 15.8
click at [217, 138] on li "Mobile Bars: stay in foyer - being used [DATE]." at bounding box center [245, 141] width 229 height 7
drag, startPoint x: 211, startPoint y: 125, endPoint x: 250, endPoint y: 125, distance: 38.5
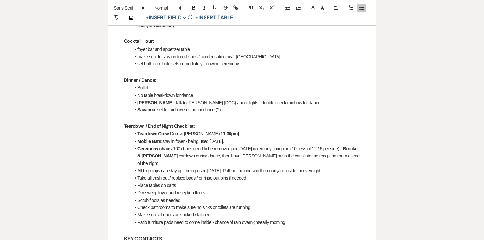
click at [250, 138] on li "Mobile Bars: stay in foyer - being used [DATE]." at bounding box center [245, 141] width 229 height 7
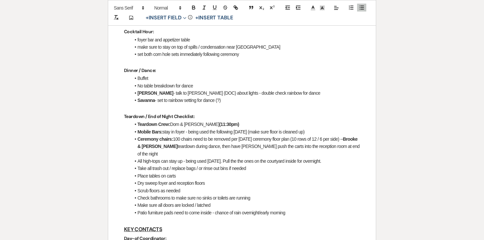
scroll to position [370, 0]
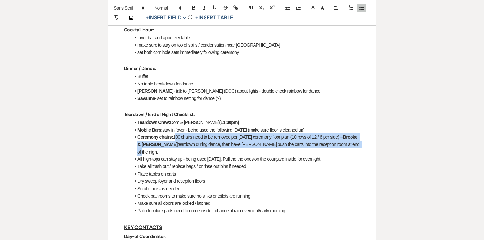
drag, startPoint x: 175, startPoint y: 121, endPoint x: 360, endPoint y: 125, distance: 185.5
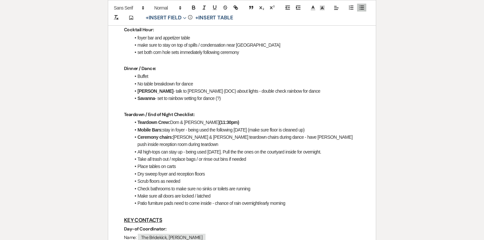
click at [216, 133] on li "Ceremony chairs: [PERSON_NAME] & [PERSON_NAME] teardown chairs during dance - h…" at bounding box center [245, 140] width 229 height 15
drag, startPoint x: 209, startPoint y: 121, endPoint x: 227, endPoint y: 121, distance: 17.4
click at [227, 133] on li "Ceremony chairs: [PERSON_NAME] & [PERSON_NAME] put away chairs during dance - h…" at bounding box center [245, 140] width 229 height 15
click at [189, 133] on li "Ceremony chairs: [PERSON_NAME] & [PERSON_NAME] teardown chairs during dance - h…" at bounding box center [245, 140] width 229 height 15
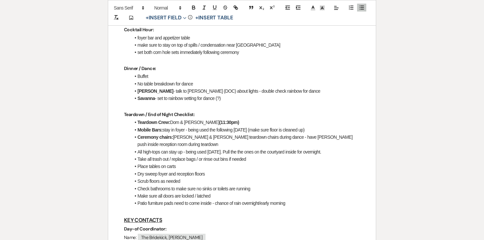
click at [148, 133] on li "Ceremony chairs: [PERSON_NAME] & [PERSON_NAME] teardown chairs during dance - h…" at bounding box center [245, 140] width 229 height 15
click at [181, 148] on li "All high-tops can stay up - being used [DATE]. Pull the the ones on the courtya…" at bounding box center [245, 151] width 229 height 7
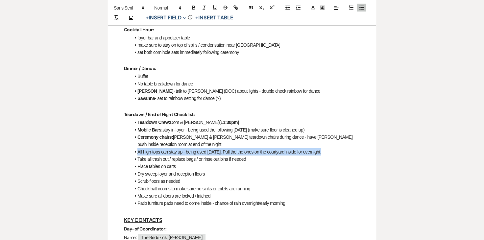
click at [181, 148] on li "All high-tops can stay up - being used [DATE]. Pull the the ones on the courtya…" at bounding box center [245, 151] width 229 height 7
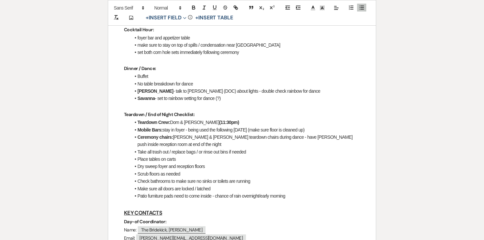
scroll to position [372, 0]
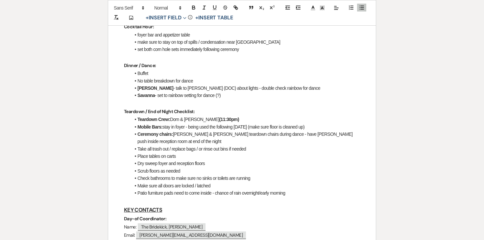
click at [138, 117] on strong "Teardown Crew:" at bounding box center [153, 119] width 33 height 5
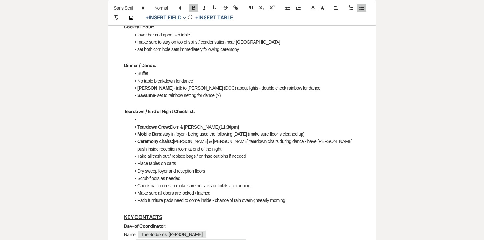
click at [139, 116] on li at bounding box center [245, 119] width 229 height 7
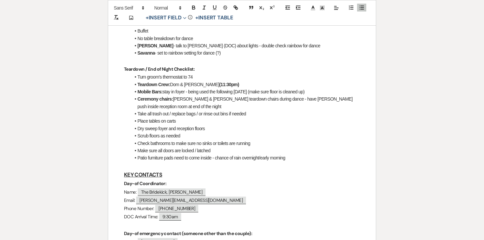
scroll to position [415, 0]
drag, startPoint x: 212, startPoint y: 141, endPoint x: 307, endPoint y: 140, distance: 94.4
click at [307, 154] on li "Patio furniture pads need to come inside - chance of rain overnight/early morni…" at bounding box center [245, 157] width 229 height 7
click at [232, 154] on li "Patio furniture pads need to come inside - chance of rain overnight/early morni…" at bounding box center [245, 157] width 229 height 7
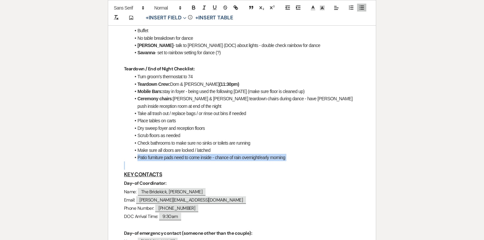
click at [232, 154] on li "Patio furniture pads need to come inside - chance of rain overnight/early morni…" at bounding box center [245, 157] width 229 height 7
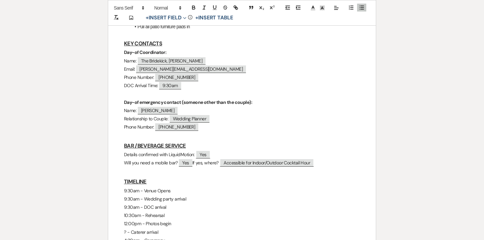
scroll to position [546, 0]
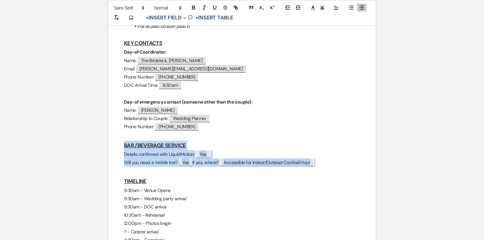
drag, startPoint x: 117, startPoint y: 124, endPoint x: 332, endPoint y: 149, distance: 216.5
click at [332, 149] on div "[PERSON_NAME] & [PERSON_NAME] - Final Details - [DATE] GENERAL EVENT DETAILS Br…" at bounding box center [242, 180] width 268 height 1225
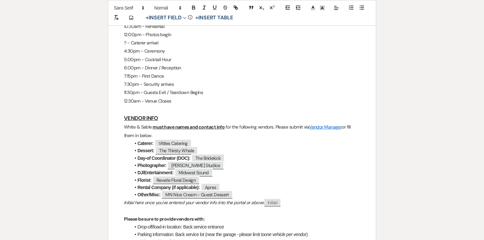
scroll to position [700, 0]
drag, startPoint x: 154, startPoint y: 119, endPoint x: 118, endPoint y: 112, distance: 36.8
click at [118, 112] on div "[PERSON_NAME] & [PERSON_NAME] - Final Details - [DATE] GENERAL EVENT DETAILS Br…" at bounding box center [242, 8] width 268 height 1189
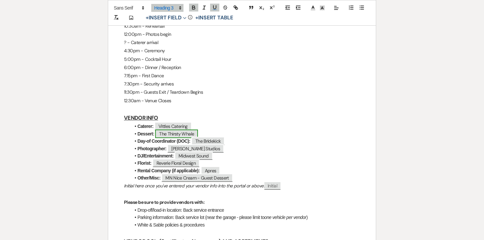
scroll to position [706, 0]
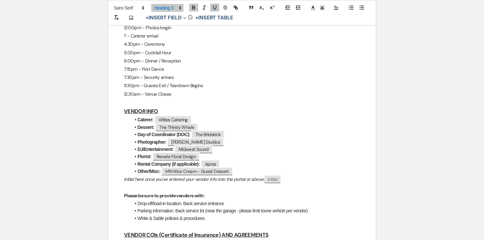
click at [133, 176] on em "Initial here once you've entered your vendor info into the portal or above:" at bounding box center [194, 179] width 140 height 6
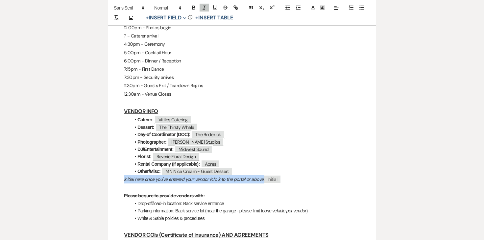
click at [133, 176] on em "Initial here once you've entered your vendor info into the portal or above:" at bounding box center [194, 179] width 140 height 6
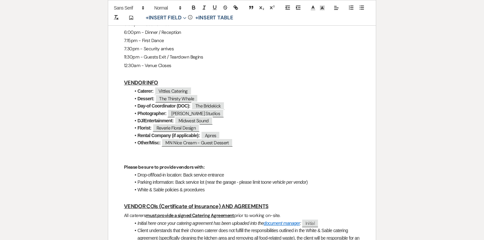
scroll to position [735, 0]
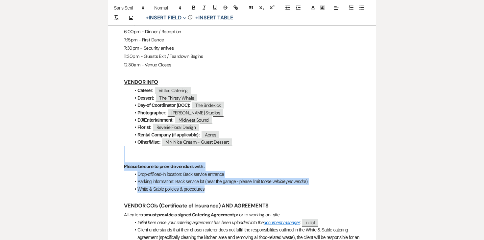
drag, startPoint x: 125, startPoint y: 137, endPoint x: 313, endPoint y: 174, distance: 191.8
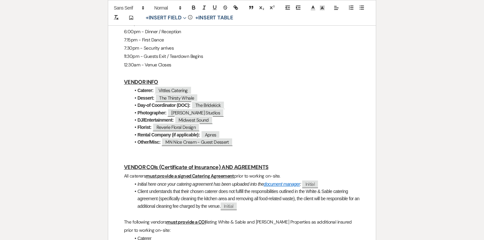
scroll to position [747, 0]
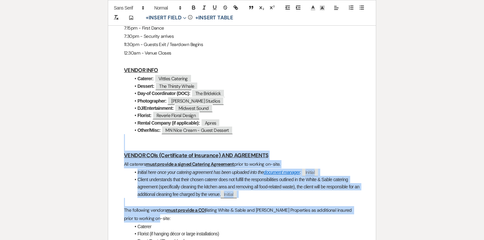
drag, startPoint x: 126, startPoint y: 123, endPoint x: 360, endPoint y: 201, distance: 246.6
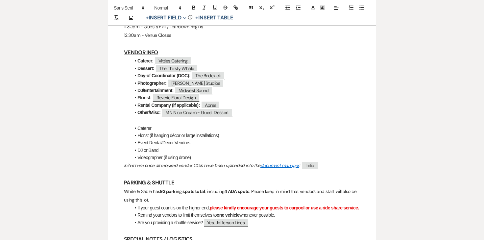
scroll to position [772, 0]
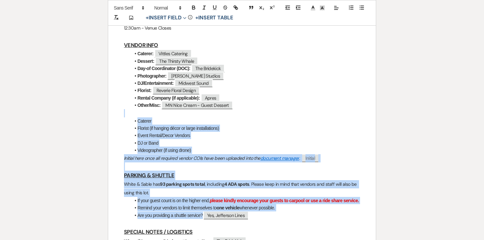
drag, startPoint x: 123, startPoint y: 99, endPoint x: 343, endPoint y: 203, distance: 243.6
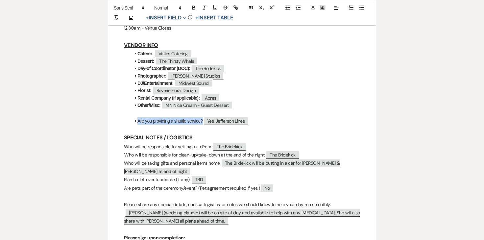
drag, startPoint x: 123, startPoint y: 106, endPoint x: 285, endPoint y: 106, distance: 162.1
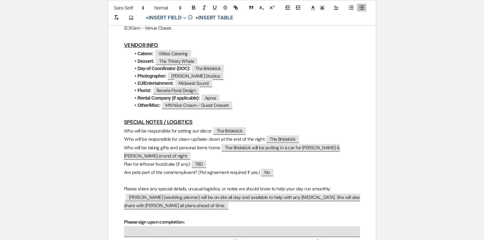
click at [126, 135] on p "'Who will be responsible for clean-up/take-down at the end of the night: ﻿ The …" at bounding box center [242, 139] width 236 height 8
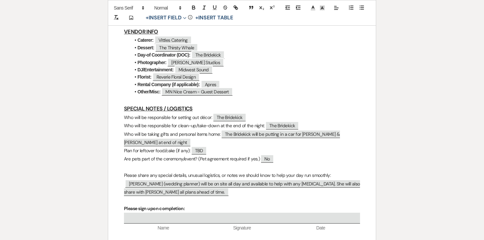
scroll to position [788, 0]
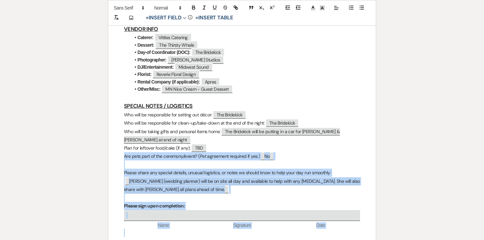
drag, startPoint x: 120, startPoint y: 140, endPoint x: 347, endPoint y: 224, distance: 241.6
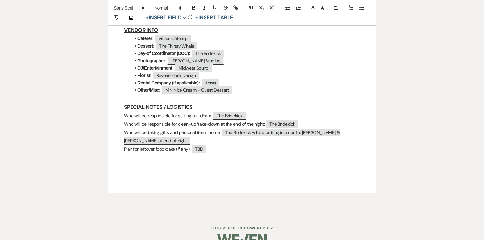
scroll to position [779, 0]
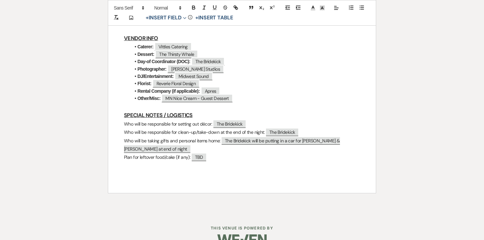
click at [167, 153] on p "Plan for leftover food/cake (if any): ﻿ TBD ﻿" at bounding box center [242, 157] width 236 height 8
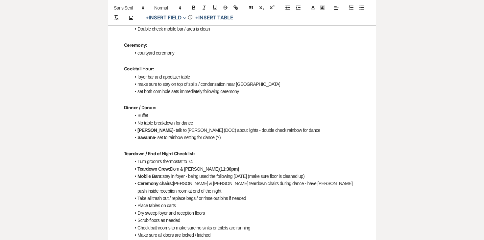
scroll to position [332, 0]
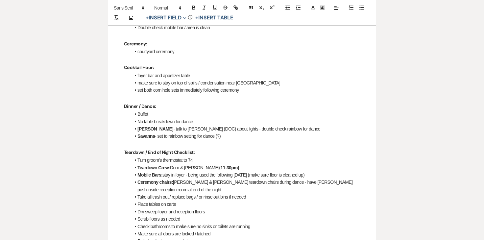
click at [265, 179] on li "Ceremony chairs: [PERSON_NAME] & [PERSON_NAME] teardown chairs during dance - h…" at bounding box center [245, 186] width 229 height 15
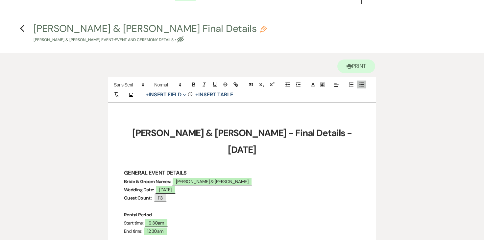
scroll to position [0, 0]
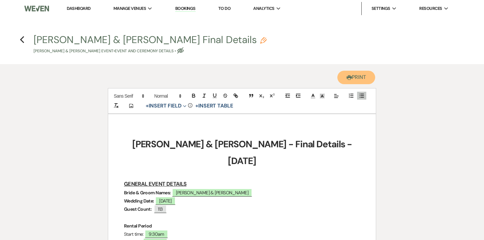
click at [360, 75] on button "Printer Print" at bounding box center [356, 77] width 38 height 13
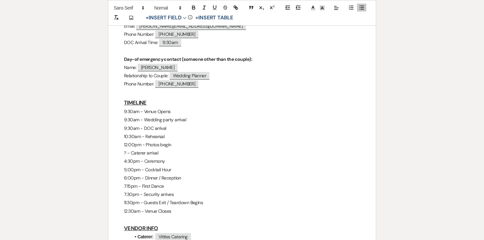
scroll to position [590, 0]
click at [146, 173] on p "6:00pm - Dinner / Reception" at bounding box center [242, 177] width 236 height 8
click at [182, 173] on p "6:00pm - Dinner / Reception" at bounding box center [242, 177] width 236 height 8
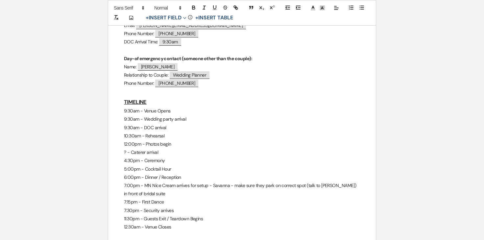
click at [225, 181] on p "7:00pm - MN Nice Cream arrives for setup - Savanna - make sure they park on cor…" at bounding box center [242, 189] width 236 height 16
click at [193, 7] on icon "button" at bounding box center [194, 8] width 6 height 6
click at [235, 156] on p "4:30pm - Ceremony" at bounding box center [242, 160] width 236 height 8
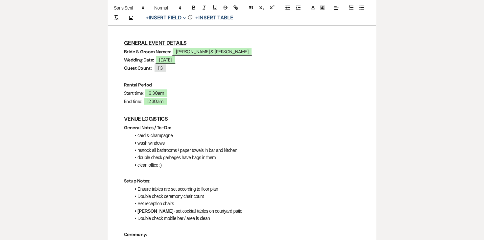
scroll to position [0, 0]
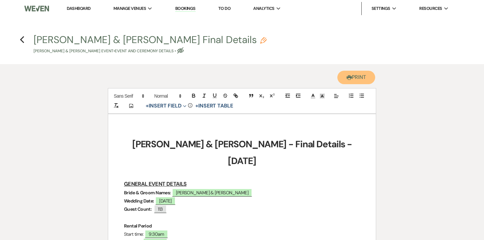
click at [345, 81] on button "Printer Print" at bounding box center [356, 77] width 38 height 13
